Goal: Navigation & Orientation: Find specific page/section

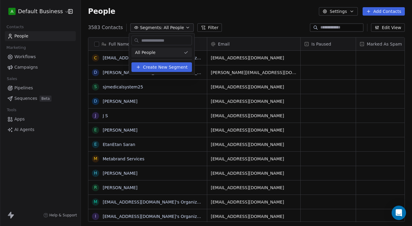
scroll to position [198, 331]
click at [168, 26] on html "A Default Business Contacts People Marketing Workflows Campaigns Sales Pipeline…" at bounding box center [206, 113] width 412 height 226
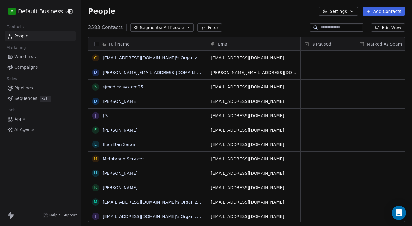
click at [173, 26] on span "All People" at bounding box center [173, 28] width 20 height 6
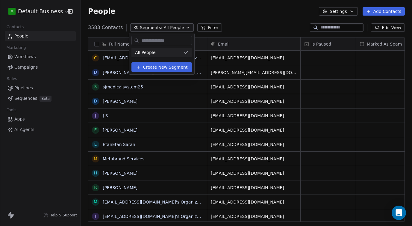
click at [173, 26] on html "A Default Business Contacts People Marketing Workflows Campaigns Sales Pipeline…" at bounding box center [206, 113] width 412 height 226
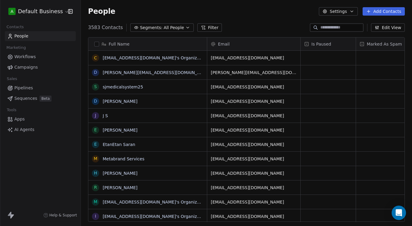
click at [175, 27] on span "All People" at bounding box center [173, 28] width 20 height 6
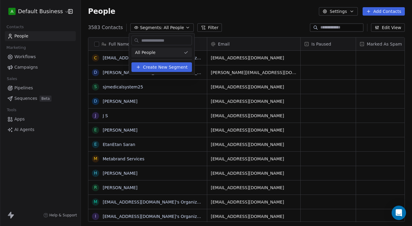
click at [172, 26] on html "A Default Business Contacts People Marketing Workflows Campaigns Sales Pipeline…" at bounding box center [206, 113] width 412 height 226
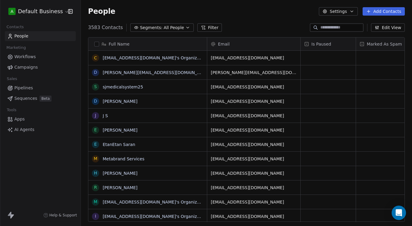
click at [175, 25] on span "All People" at bounding box center [173, 28] width 20 height 6
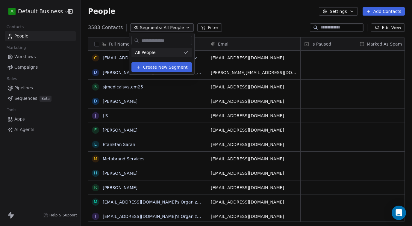
click at [173, 27] on html "A Default Business Contacts People Marketing Workflows Campaigns Sales Pipeline…" at bounding box center [206, 113] width 412 height 226
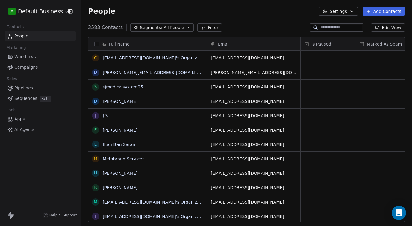
click at [153, 16] on div "People Settings Add Contacts" at bounding box center [246, 11] width 331 height 23
click at [163, 24] on button "Segments: All People" at bounding box center [161, 27] width 63 height 8
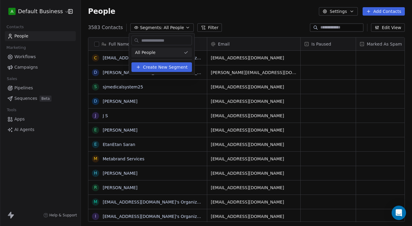
click at [160, 28] on html "A Default Business Contacts People Marketing Workflows Campaigns Sales Pipeline…" at bounding box center [206, 113] width 412 height 226
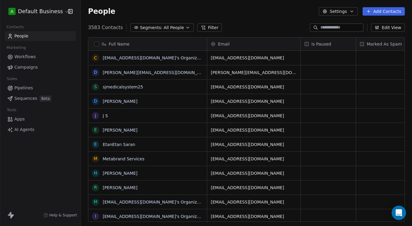
click at [158, 27] on span "Segments:" at bounding box center [151, 28] width 22 height 6
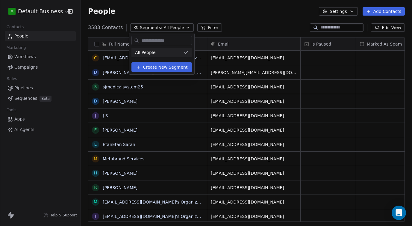
click at [167, 28] on html "A Default Business Contacts People Marketing Workflows Campaigns Sales Pipeline…" at bounding box center [206, 113] width 412 height 226
